Goal: Task Accomplishment & Management: Manage account settings

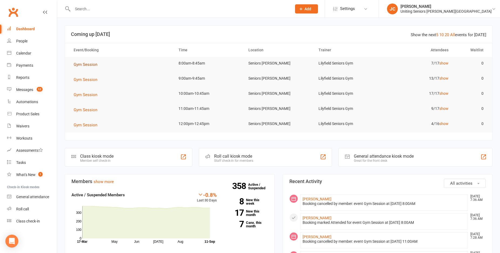
click at [93, 65] on span "Gym Session" at bounding box center [86, 64] width 24 height 5
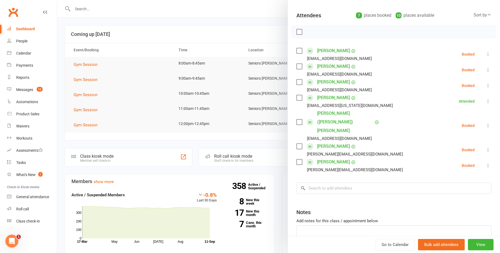
click at [62, 29] on div at bounding box center [278, 126] width 443 height 253
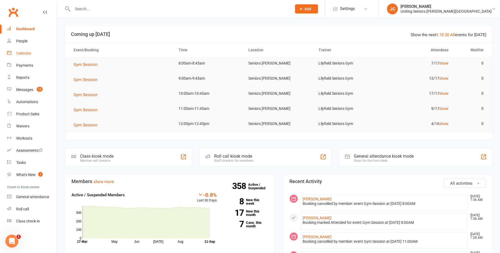
click at [33, 55] on link "Calendar" at bounding box center [32, 53] width 50 height 12
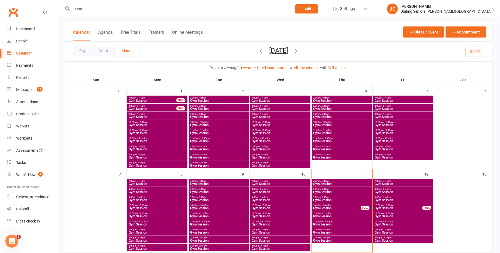
scroll to position [54, 0]
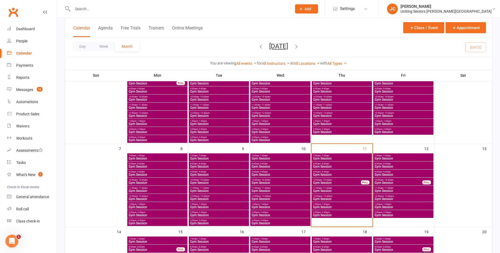
click at [337, 158] on span "Gym Session" at bounding box center [342, 158] width 58 height 3
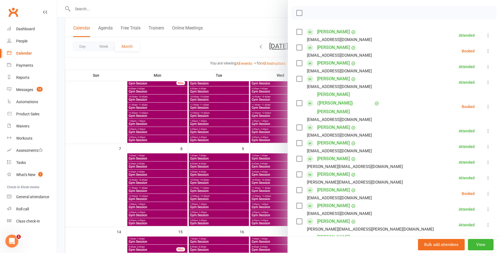
scroll to position [81, 0]
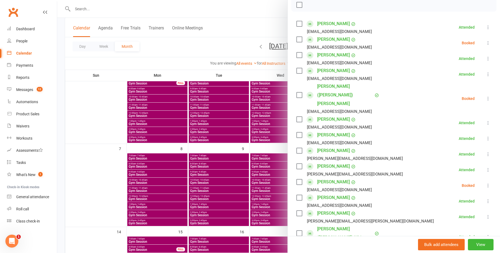
click at [486, 40] on icon at bounding box center [488, 42] width 5 height 5
click at [451, 65] on link "Remove" at bounding box center [463, 64] width 58 height 11
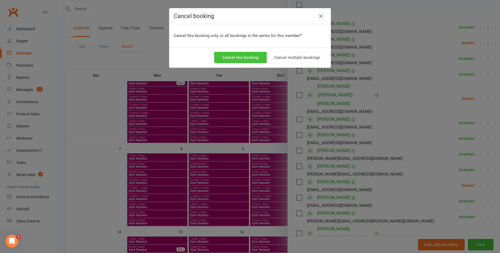
click at [227, 57] on button "Cancel this booking" at bounding box center [240, 57] width 53 height 11
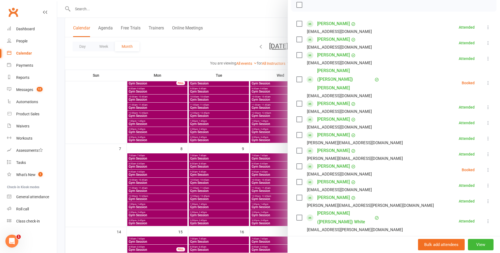
click at [135, 62] on div at bounding box center [278, 126] width 443 height 253
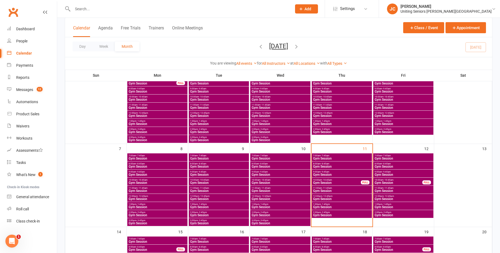
click at [329, 165] on span "Gym Session" at bounding box center [342, 166] width 58 height 3
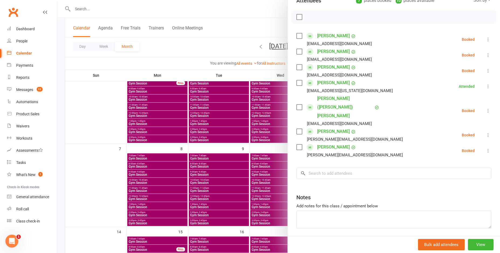
scroll to position [71, 0]
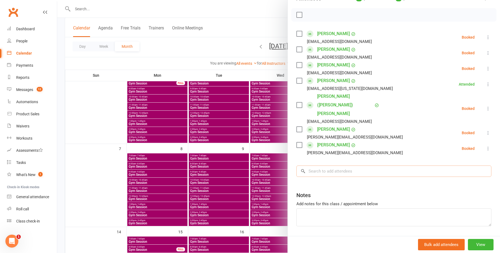
click at [354, 165] on input "search" at bounding box center [394, 170] width 195 height 11
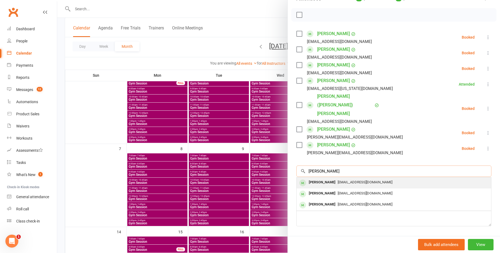
type input "[PERSON_NAME]"
click at [354, 180] on span "[EMAIL_ADDRESS][DOMAIN_NAME]" at bounding box center [365, 182] width 55 height 4
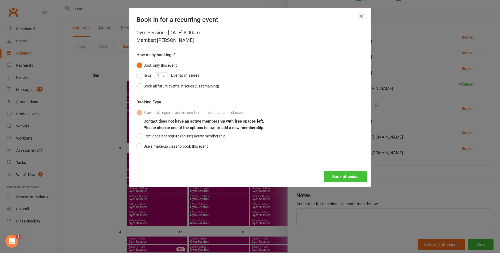
click at [340, 177] on button "Book attendee" at bounding box center [345, 176] width 43 height 11
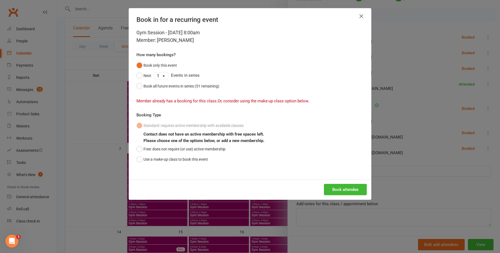
click at [354, 22] on h4 "Book in for a recurring event" at bounding box center [250, 20] width 227 height 8
click at [355, 18] on h4 "Book in for a recurring event" at bounding box center [250, 20] width 227 height 8
click at [358, 16] on icon "button" at bounding box center [361, 16] width 6 height 6
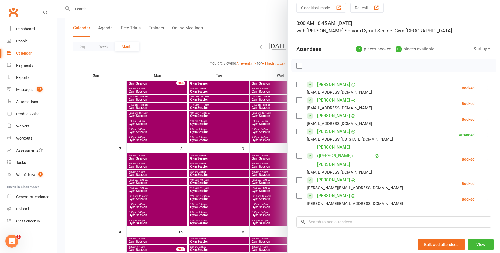
scroll to position [17, 0]
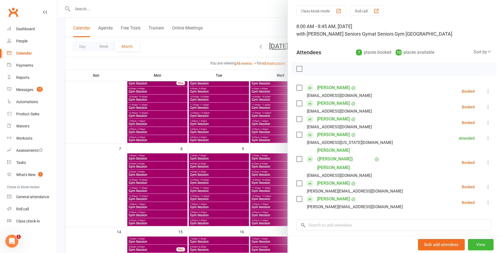
click at [486, 106] on icon at bounding box center [488, 106] width 5 height 5
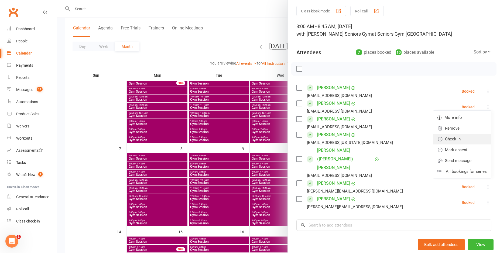
click at [448, 140] on link "Check in" at bounding box center [463, 139] width 58 height 11
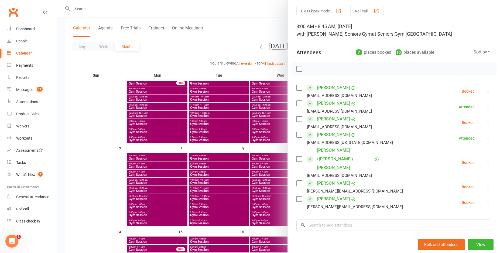
click at [486, 108] on icon at bounding box center [488, 106] width 5 height 5
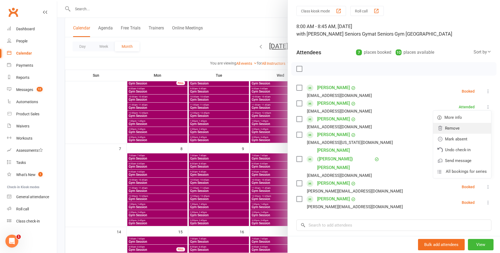
click at [471, 128] on link "Remove" at bounding box center [463, 128] width 58 height 11
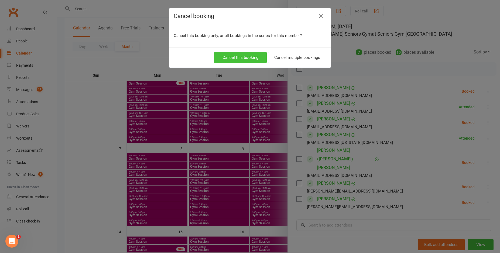
click at [242, 56] on button "Cancel this booking" at bounding box center [240, 57] width 53 height 11
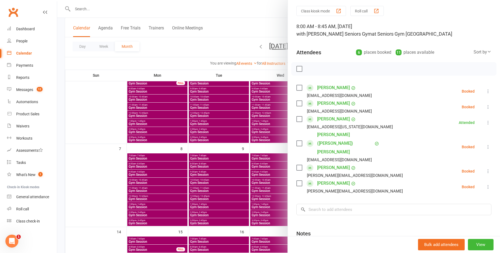
click at [232, 48] on div at bounding box center [278, 126] width 443 height 253
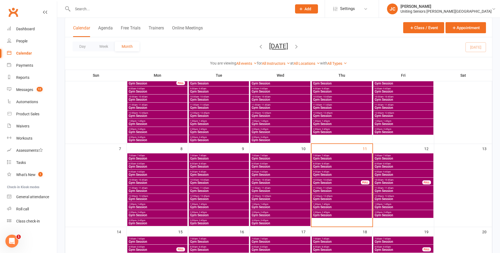
click at [329, 156] on span "- 7:45am" at bounding box center [325, 155] width 9 height 2
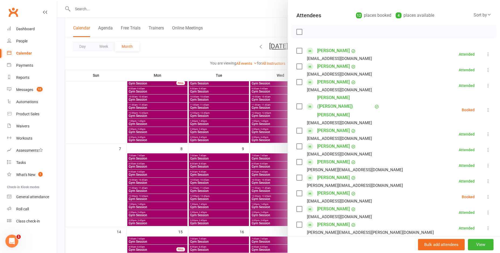
scroll to position [81, 0]
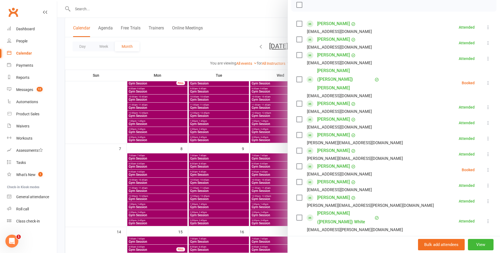
click at [348, 242] on input "search" at bounding box center [394, 247] width 195 height 11
type input "[PERSON_NAME]"
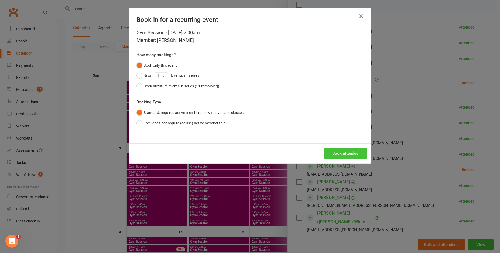
click at [332, 148] on button "Book attendee" at bounding box center [345, 153] width 43 height 11
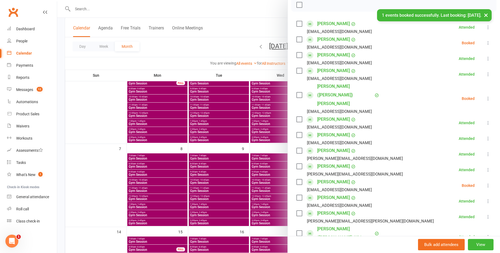
click at [486, 42] on icon at bounding box center [488, 42] width 5 height 5
click at [458, 77] on link "Check in" at bounding box center [463, 75] width 58 height 11
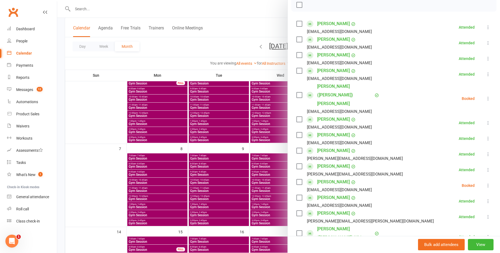
click at [479, 178] on li "[PERSON_NAME] [EMAIL_ADDRESS][DOMAIN_NAME] Booked More info Remove Check in Mar…" at bounding box center [394, 186] width 195 height 16
click at [486, 183] on icon at bounding box center [488, 185] width 5 height 5
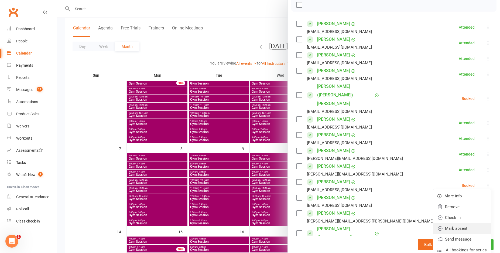
click at [452, 223] on link "Mark absent" at bounding box center [463, 228] width 58 height 11
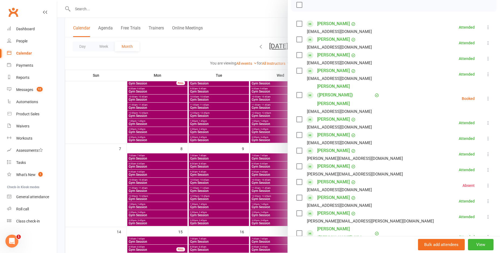
click at [485, 95] on button at bounding box center [488, 98] width 6 height 6
drag, startPoint x: 450, startPoint y: 131, endPoint x: 446, endPoint y: 131, distance: 3.3
click at [449, 136] on link "Mark absent" at bounding box center [463, 141] width 58 height 11
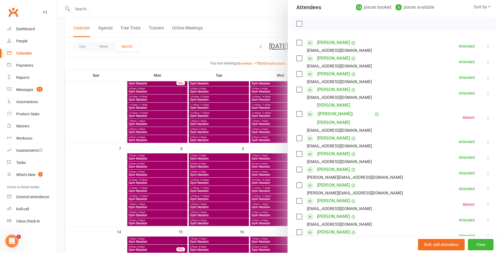
scroll to position [54, 0]
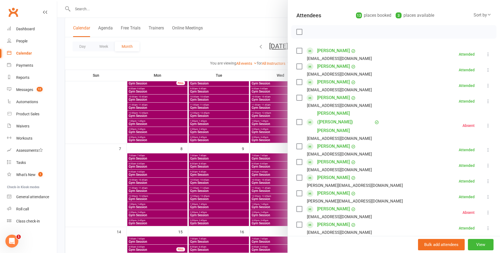
click at [234, 26] on div at bounding box center [278, 126] width 443 height 253
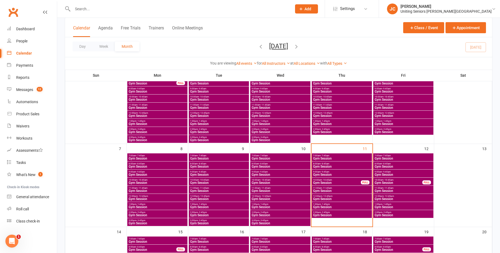
click at [324, 157] on span "Gym Session" at bounding box center [342, 158] width 58 height 3
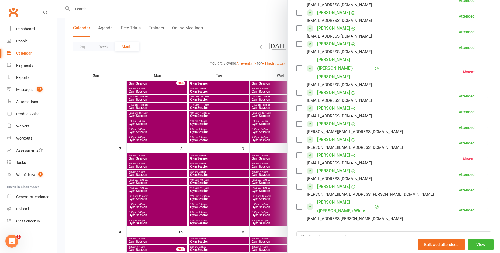
scroll to position [108, 0]
click at [268, 16] on div at bounding box center [278, 126] width 443 height 253
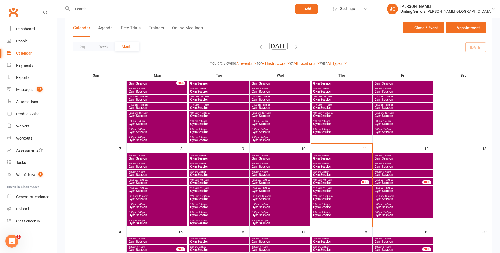
click at [351, 165] on span "Gym Session" at bounding box center [342, 166] width 58 height 3
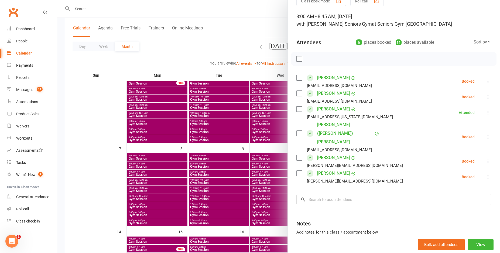
scroll to position [0, 0]
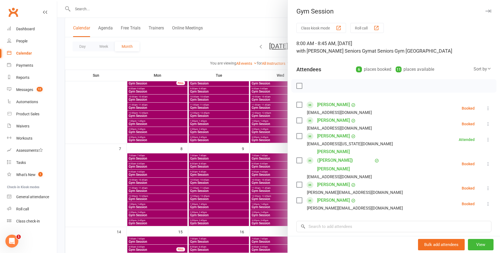
click at [259, 26] on div at bounding box center [278, 126] width 443 height 253
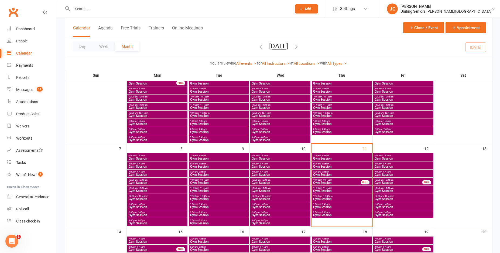
click at [328, 171] on span "- 9:45am" at bounding box center [325, 172] width 9 height 2
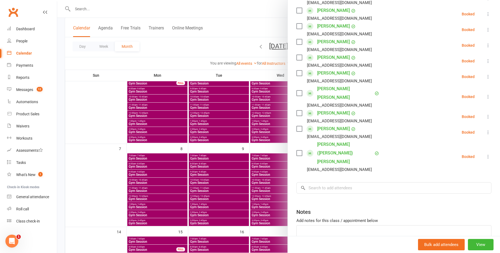
scroll to position [162, 0]
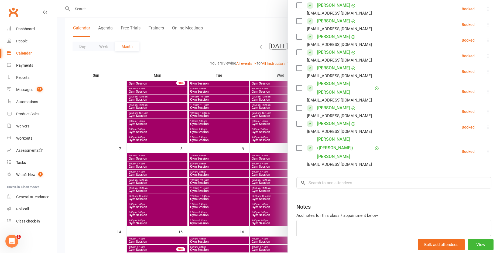
click at [235, 24] on div at bounding box center [278, 126] width 443 height 253
